Goal: Task Accomplishment & Management: Use online tool/utility

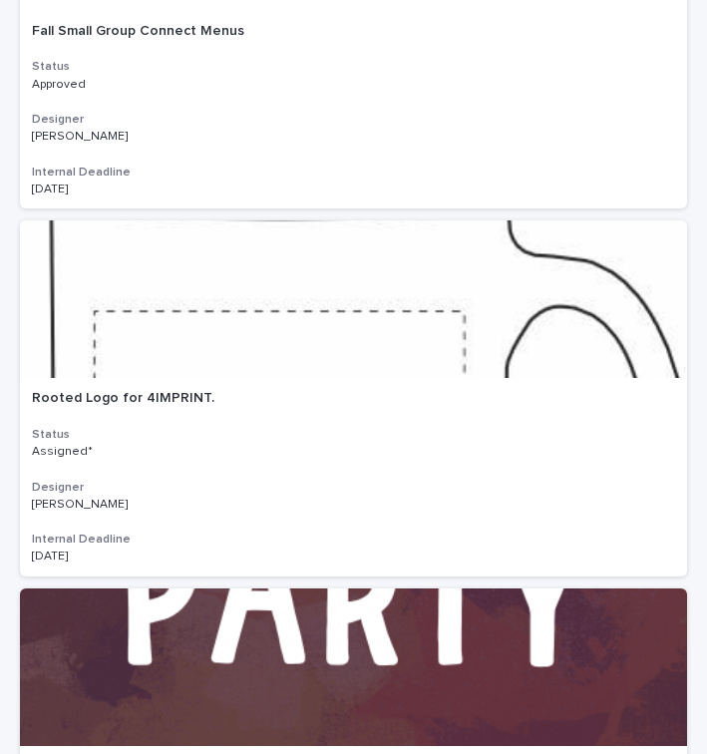
scroll to position [824, 0]
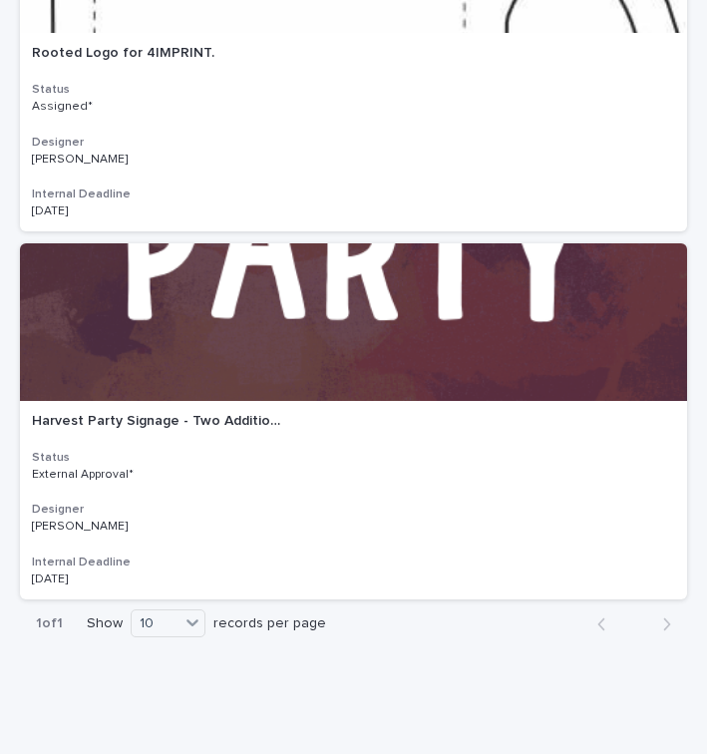
scroll to position [1255, 0]
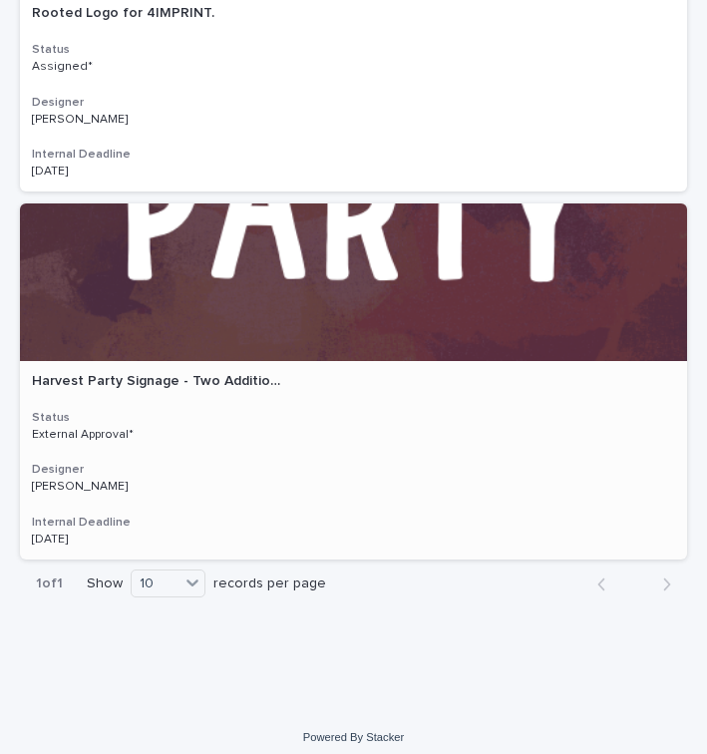
click at [262, 292] on div at bounding box center [353, 282] width 667 height 158
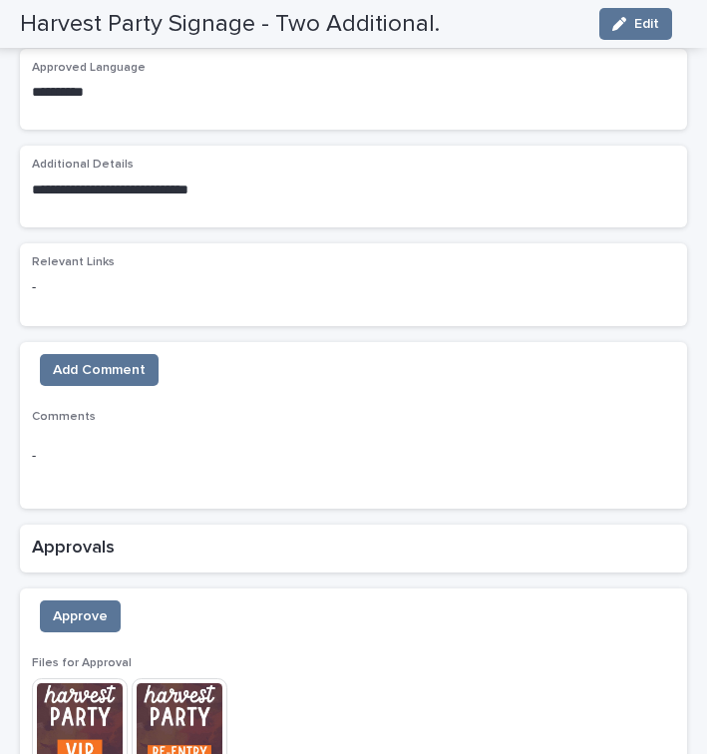
scroll to position [1189, 0]
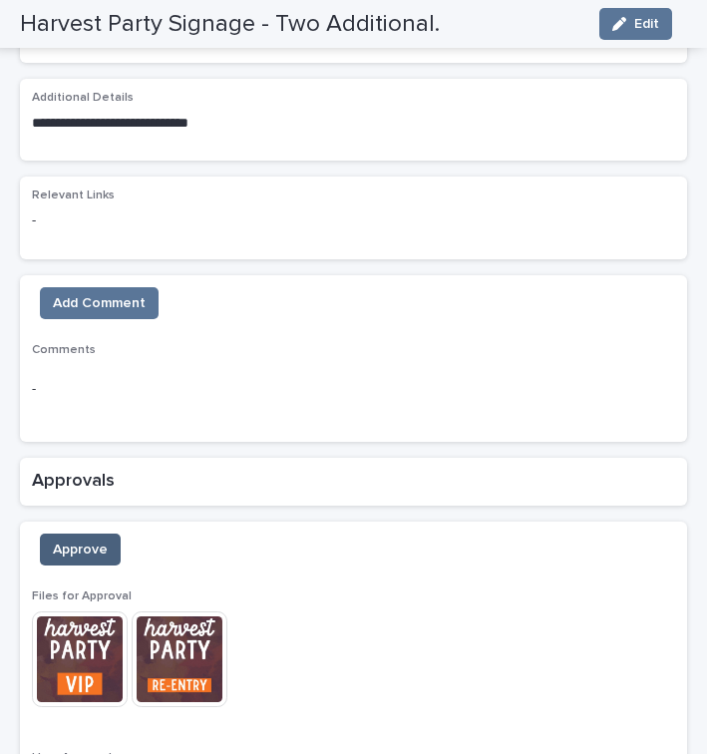
click at [79, 540] on span "Approve" at bounding box center [80, 550] width 55 height 20
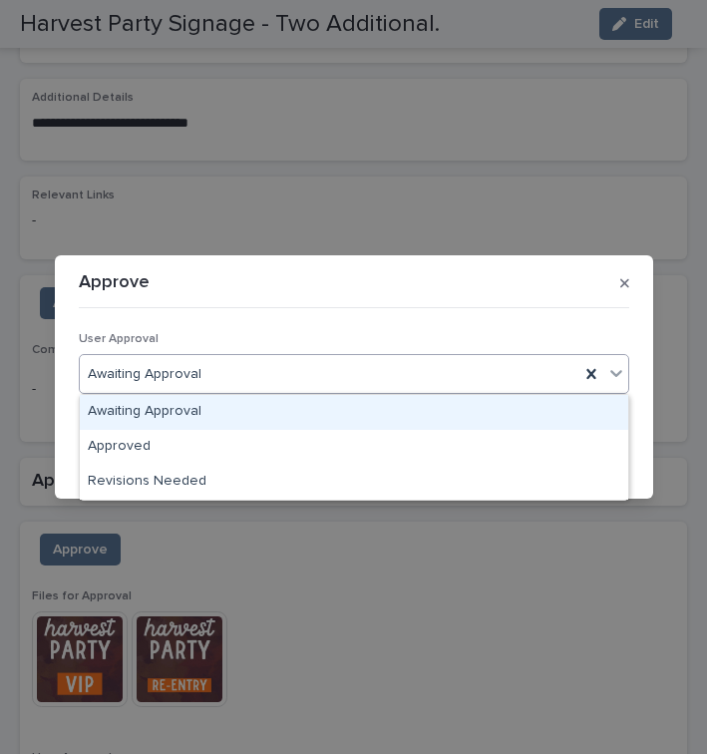
click at [612, 372] on icon at bounding box center [616, 373] width 12 height 7
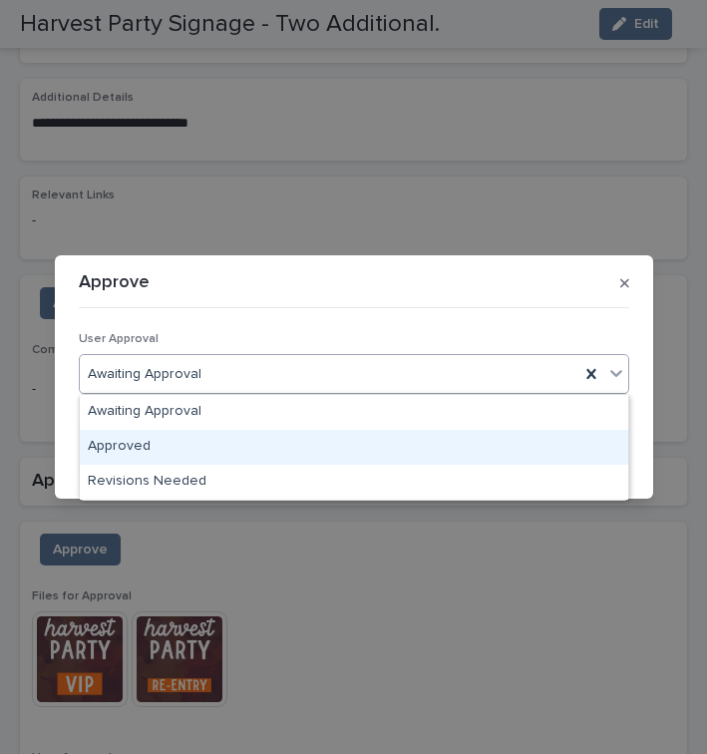
click at [143, 444] on div "Approved" at bounding box center [354, 447] width 549 height 35
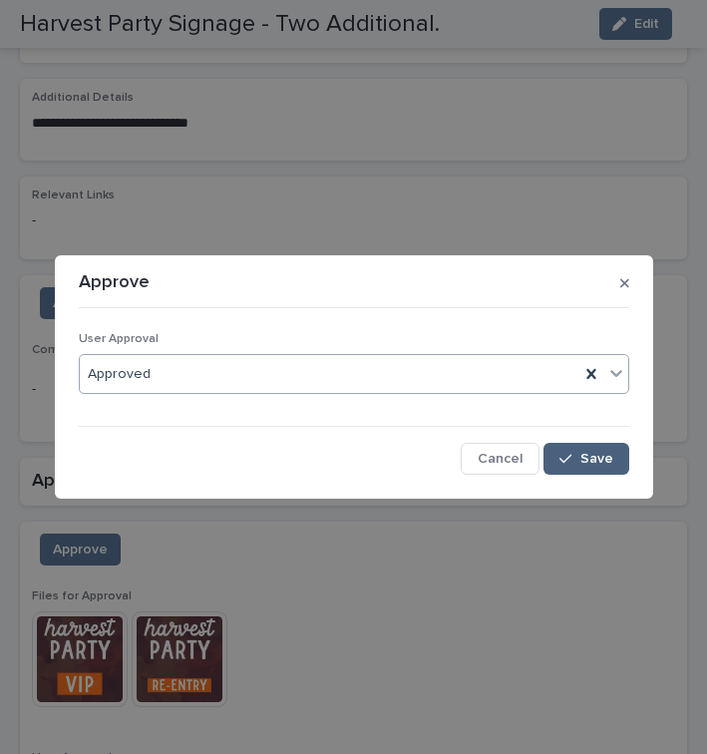
click at [595, 465] on span "Save" at bounding box center [596, 459] width 33 height 14
